Goal: Information Seeking & Learning: Learn about a topic

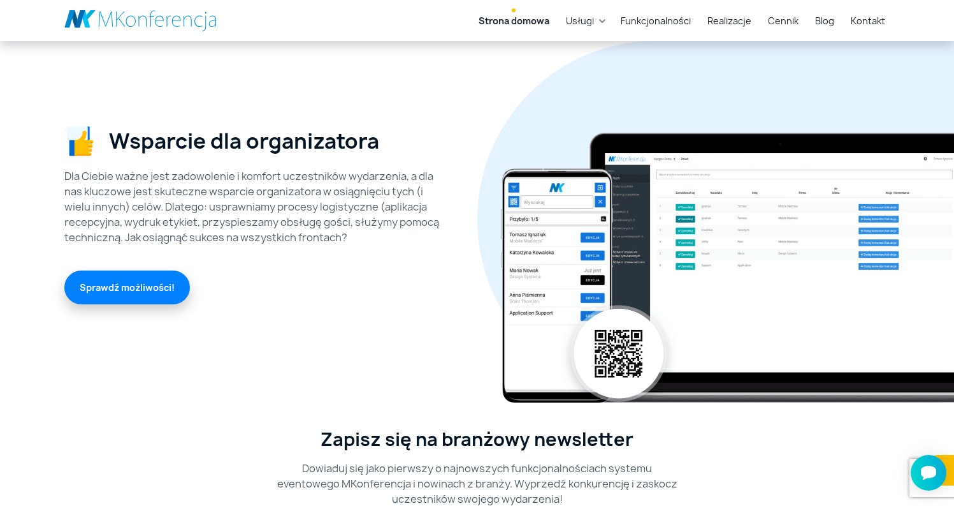
scroll to position [3571, 0]
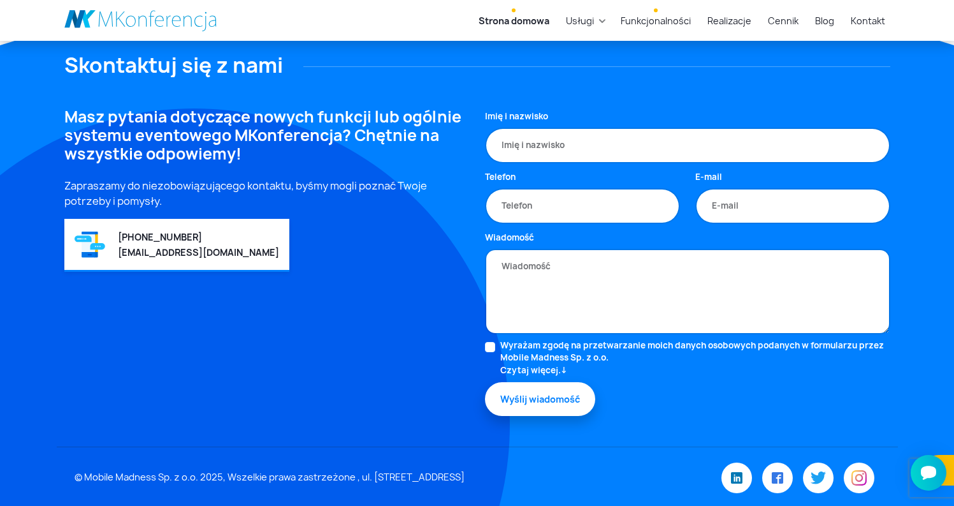
click at [694, 23] on link "Funkcjonalności" at bounding box center [656, 21] width 80 height 24
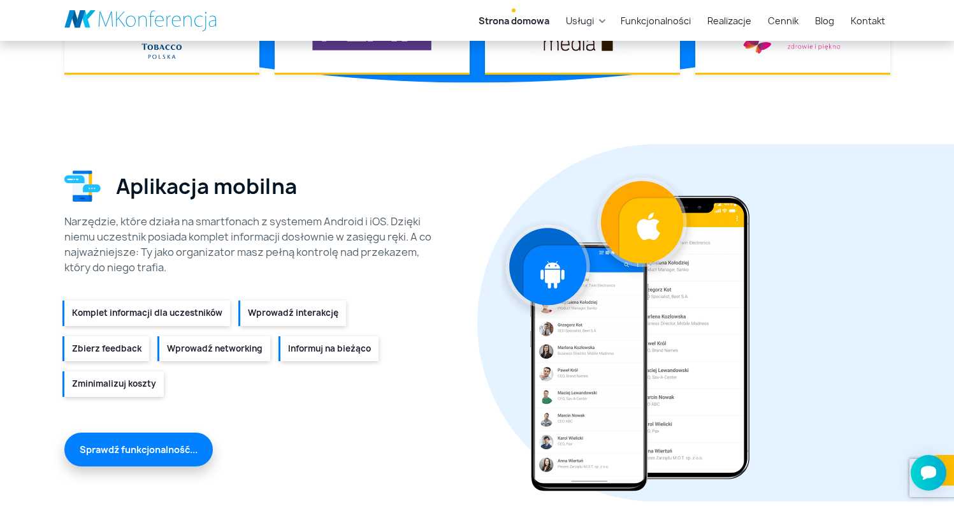
scroll to position [1549, 0]
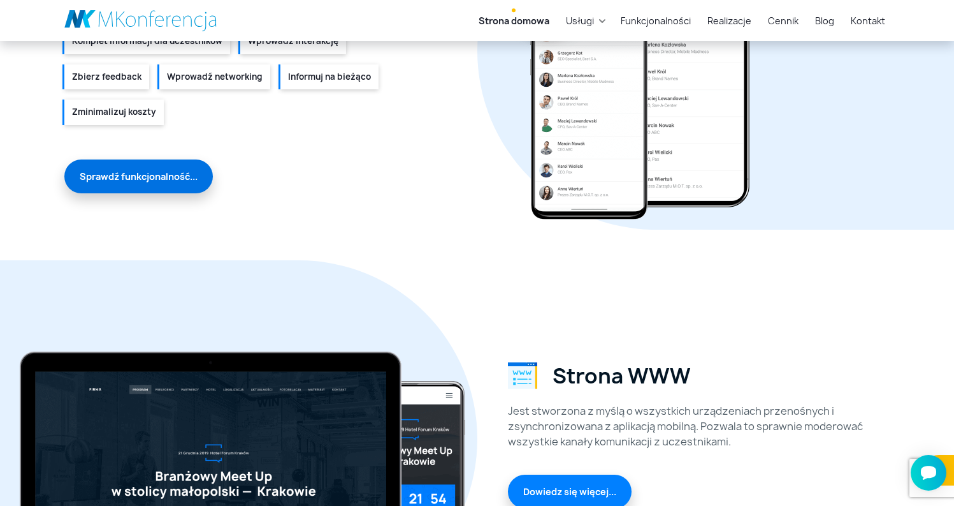
click at [102, 182] on link "Sprawdź funkcjonalność..." at bounding box center [138, 176] width 149 height 34
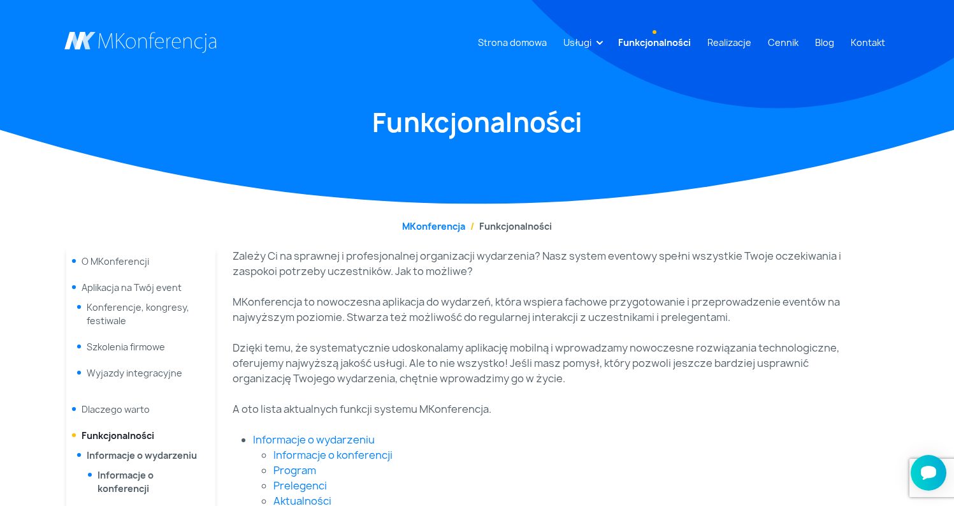
click at [155, 291] on span "Aplikacja na Twój event" at bounding box center [132, 287] width 100 height 12
click at [96, 310] on link "Konferencje, kongresy, festiwale" at bounding box center [138, 314] width 103 height 26
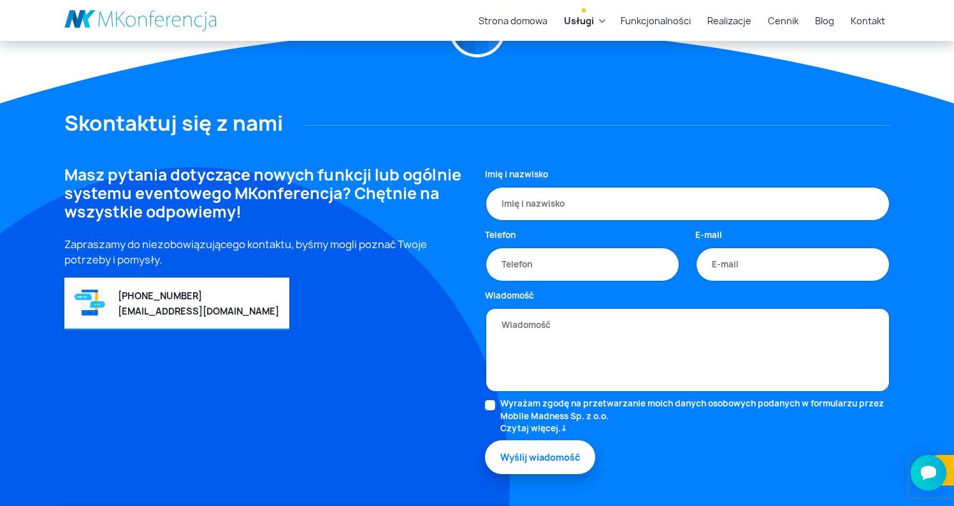
scroll to position [833, 0]
